Goal: Answer question/provide support: Answer question/provide support

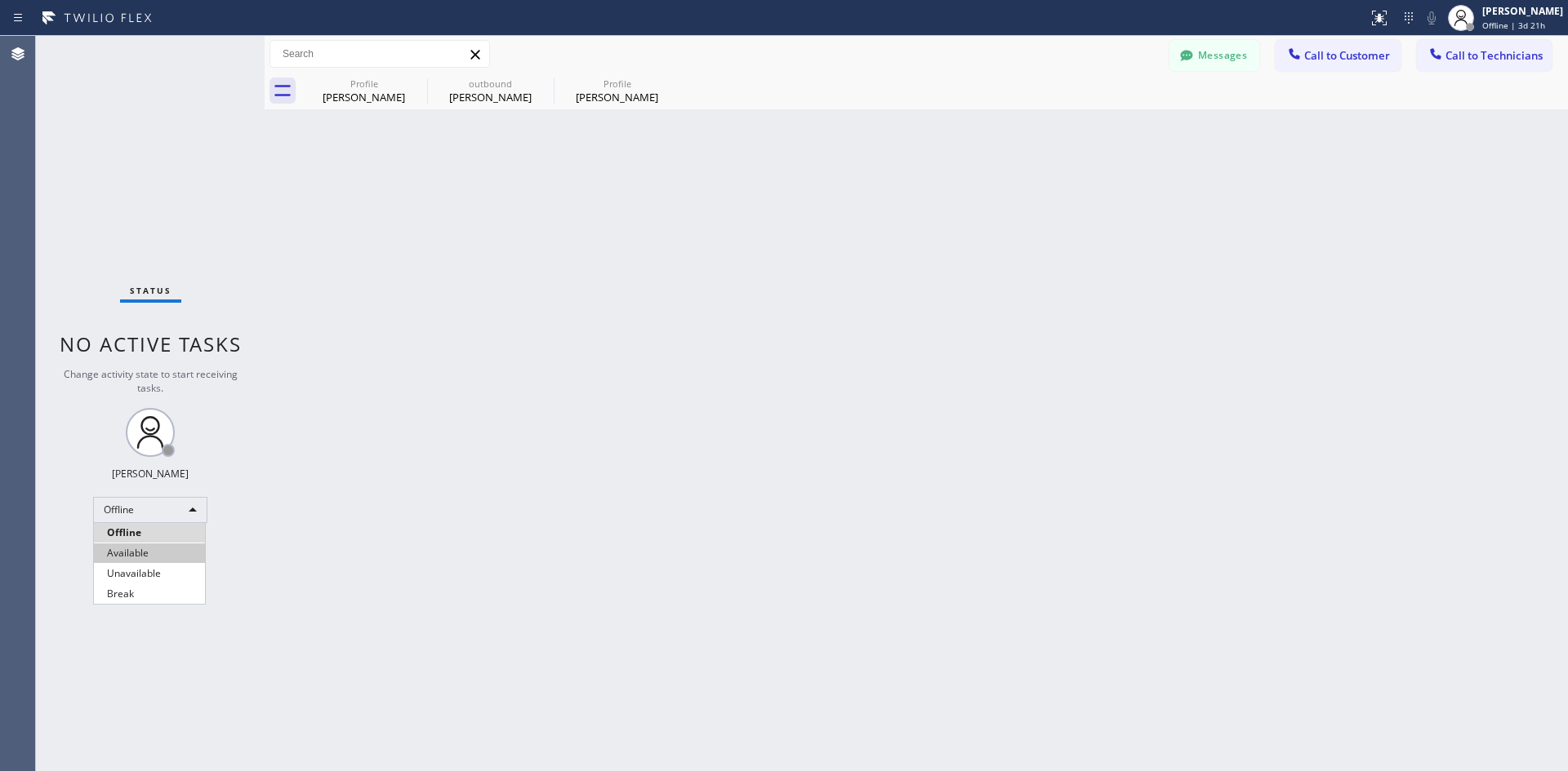
click at [166, 549] on li "Available" at bounding box center [149, 553] width 111 height 19
click at [1326, 58] on span "Call to Customer" at bounding box center [1346, 55] width 86 height 15
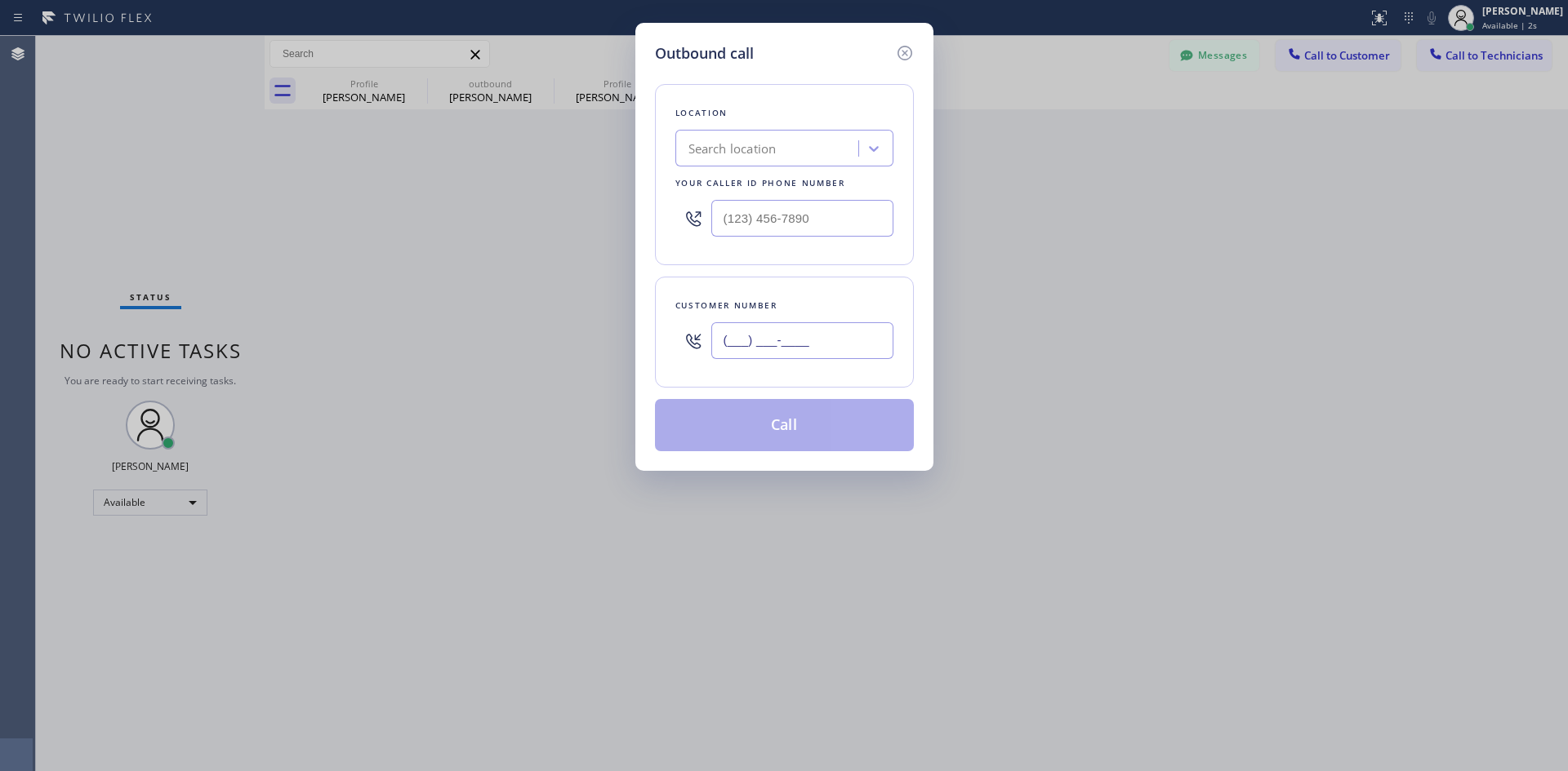
click at [789, 331] on input "(___) ___-____" at bounding box center [802, 341] width 182 height 37
paste input "561) 703-0882"
type input "[PHONE_NUMBER]"
click at [721, 160] on div "Search location" at bounding box center [769, 148] width 178 height 29
paste input "Electric Wire Services"
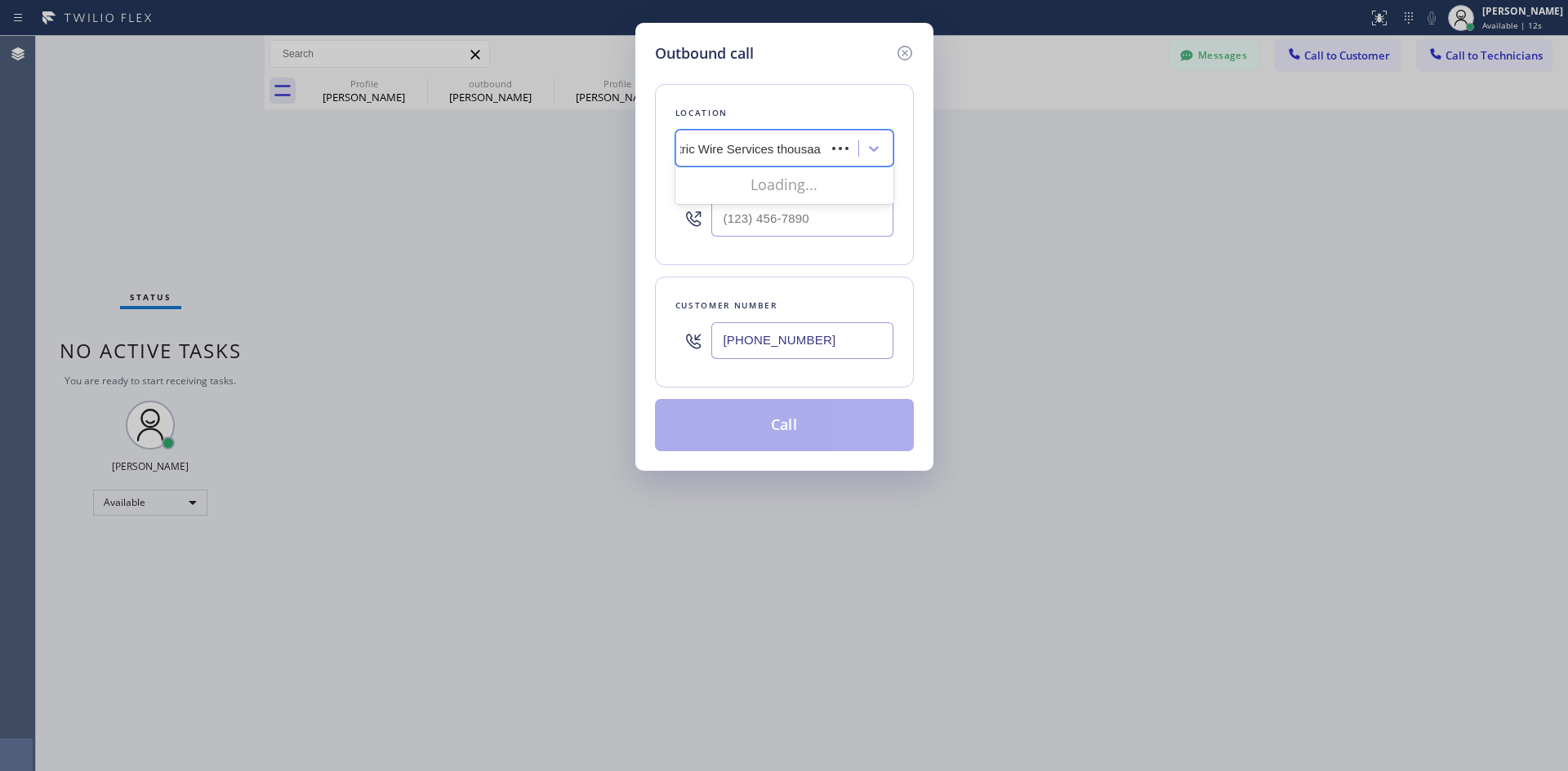
type input "Electric Wire Services thousa"
click at [828, 171] on div "Electric Wire Services [GEOGRAPHIC_DATA]" at bounding box center [784, 191] width 218 height 45
type input "[PHONE_NUMBER]"
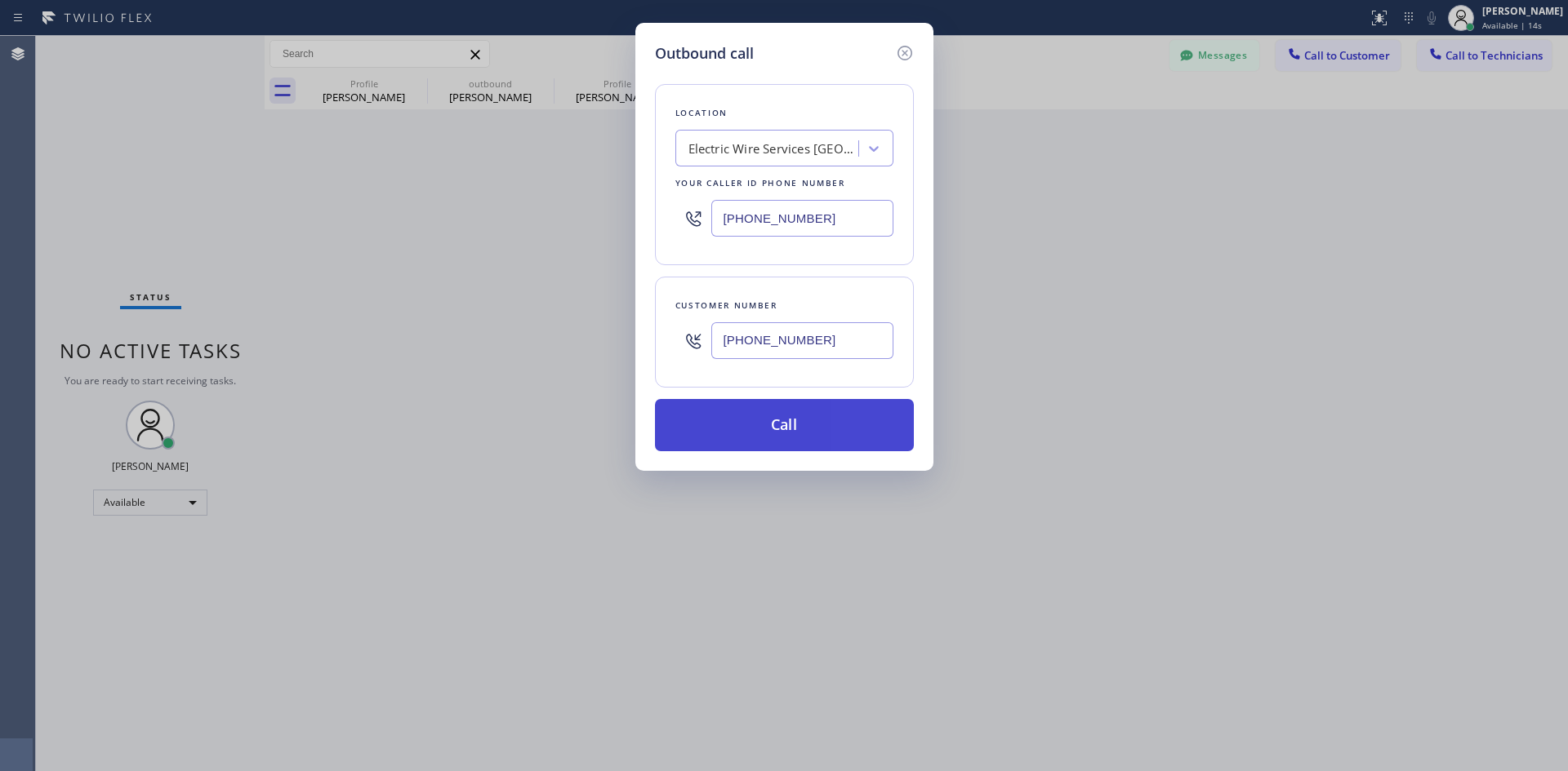
click at [831, 425] on button "Call" at bounding box center [784, 426] width 259 height 52
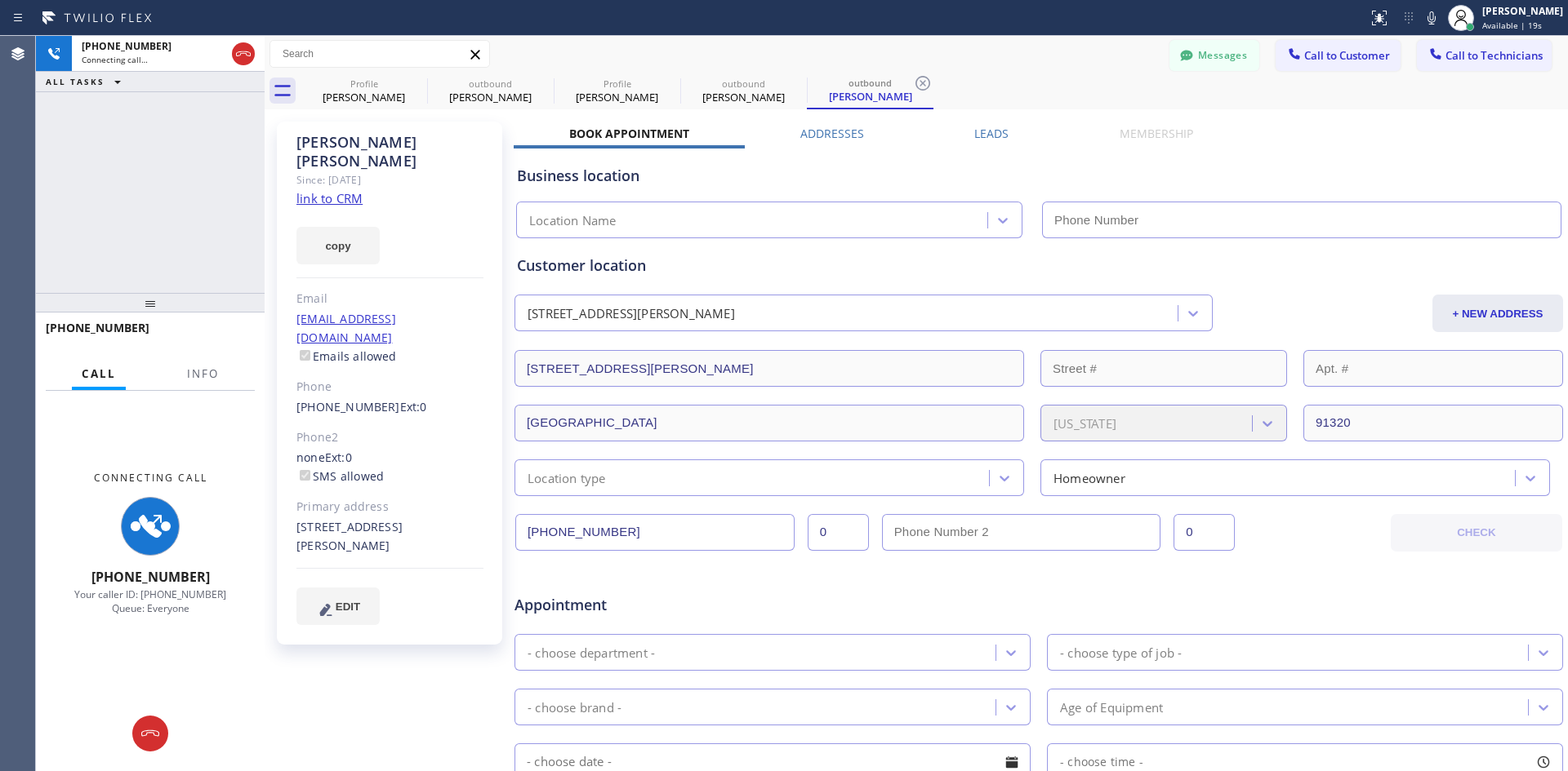
type input "[PHONE_NUMBER]"
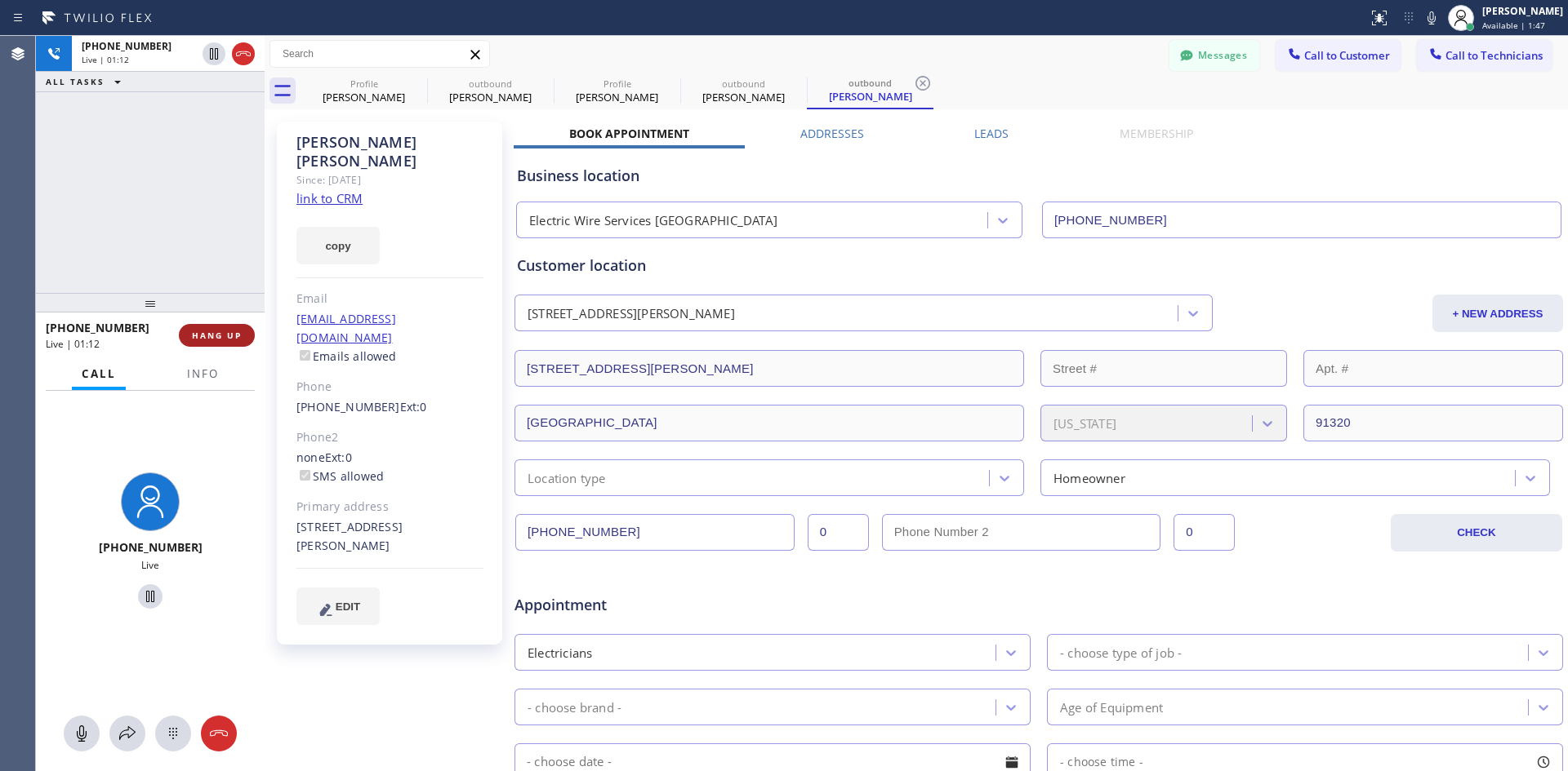
click at [234, 335] on span "HANG UP" at bounding box center [216, 335] width 50 height 11
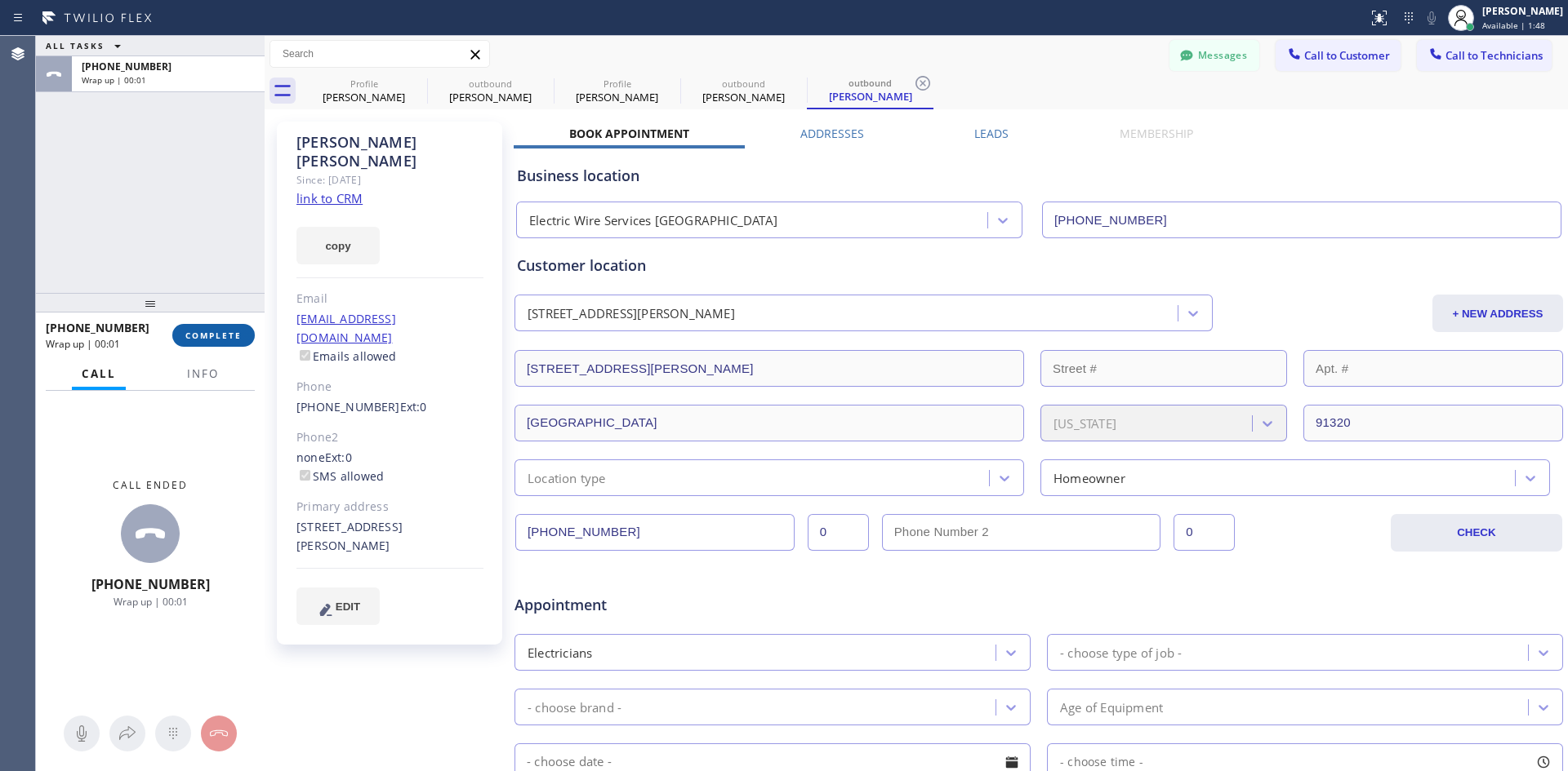
click at [222, 331] on span "COMPLETE" at bounding box center [213, 335] width 57 height 11
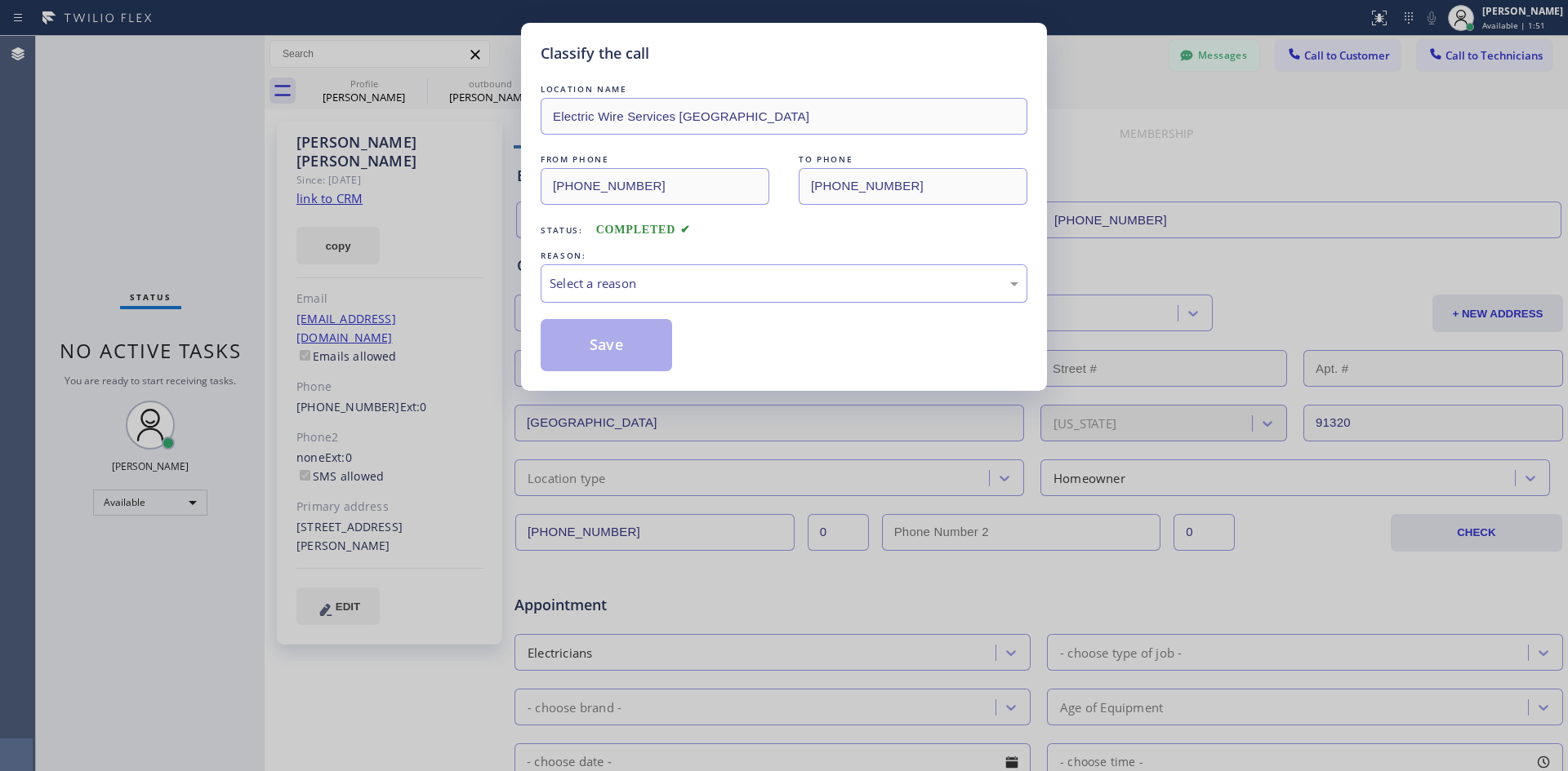
click at [694, 270] on div "Select a reason" at bounding box center [784, 283] width 487 height 38
click at [602, 340] on button "Save" at bounding box center [606, 345] width 132 height 52
click at [603, 344] on div "Back to Dashboard Change Sender ID Customers Technicians Select a contact Outbo…" at bounding box center [915, 403] width 1303 height 735
